Goal: Task Accomplishment & Management: Manage account settings

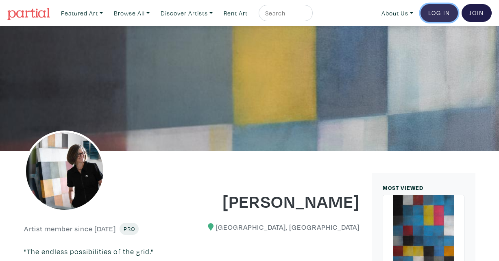
click at [450, 13] on link "Log In" at bounding box center [438, 13] width 37 height 18
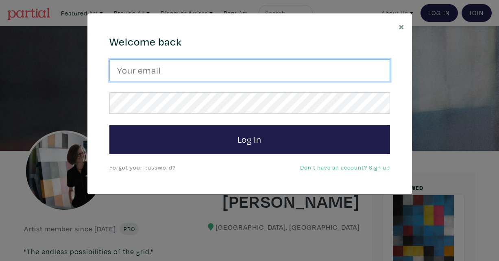
click at [341, 63] on input "email" at bounding box center [249, 70] width 281 height 22
type input "[EMAIL_ADDRESS][DOMAIN_NAME]"
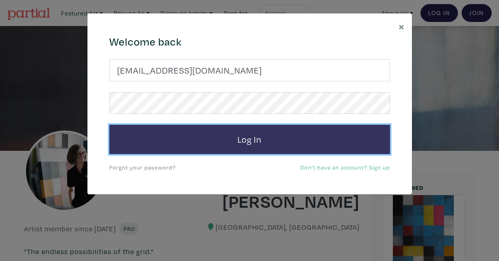
click at [285, 138] on button "Log In" at bounding box center [249, 139] width 281 height 29
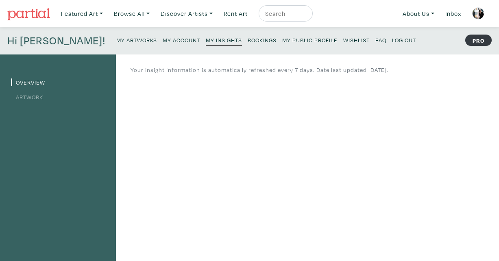
click at [116, 36] on link "My Artworks" at bounding box center [136, 39] width 41 height 11
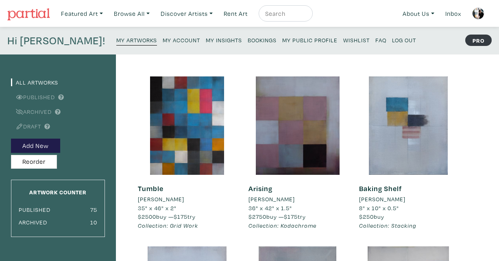
click at [33, 114] on link "Archived" at bounding box center [31, 112] width 41 height 8
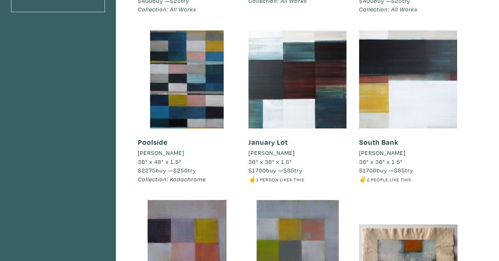
scroll to position [219, 0]
